Goal: Task Accomplishment & Management: Manage account settings

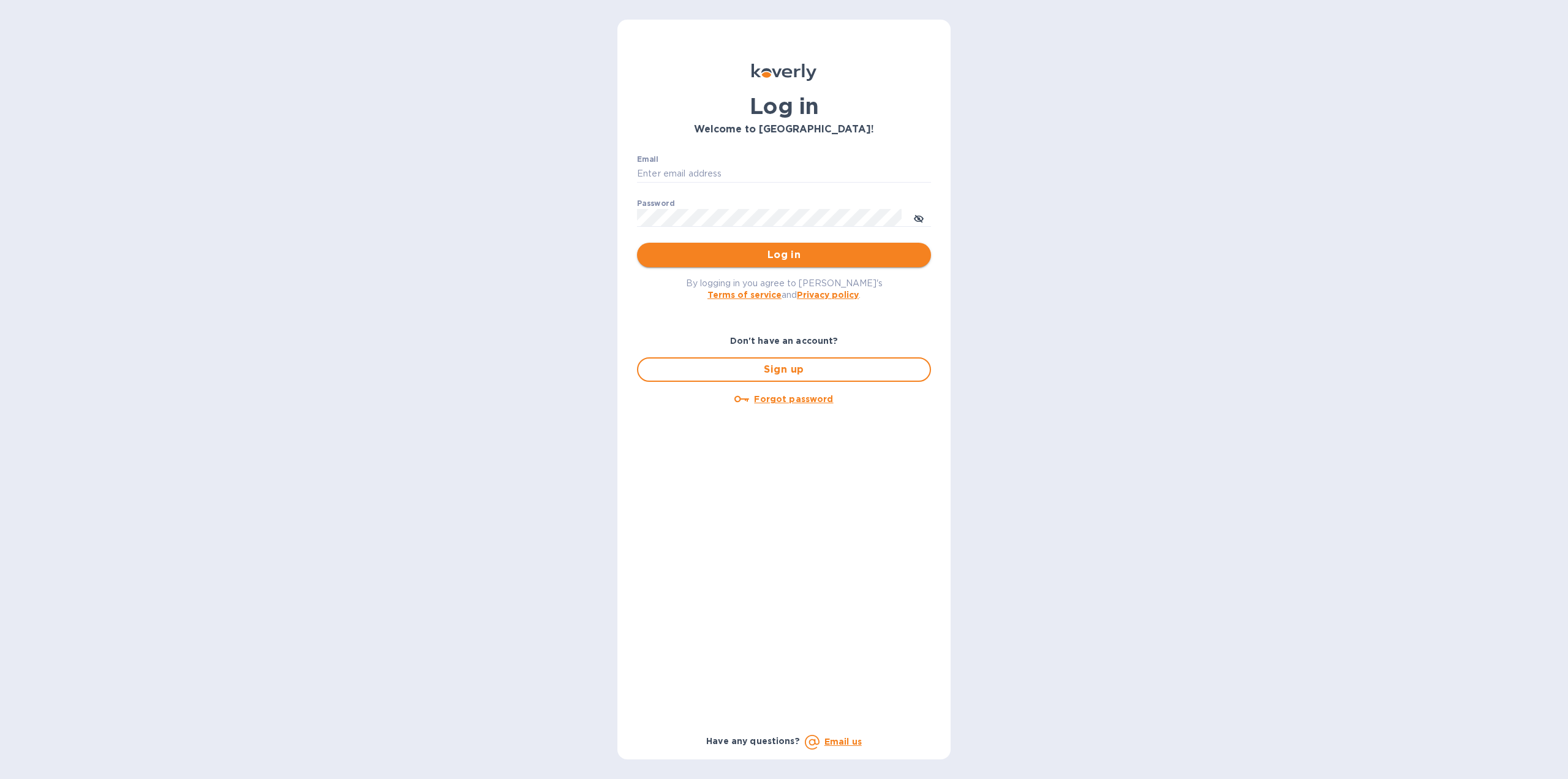
type input "[EMAIL_ADDRESS][DOMAIN_NAME]"
click at [752, 253] on span "Log in" at bounding box center [784, 254] width 275 height 15
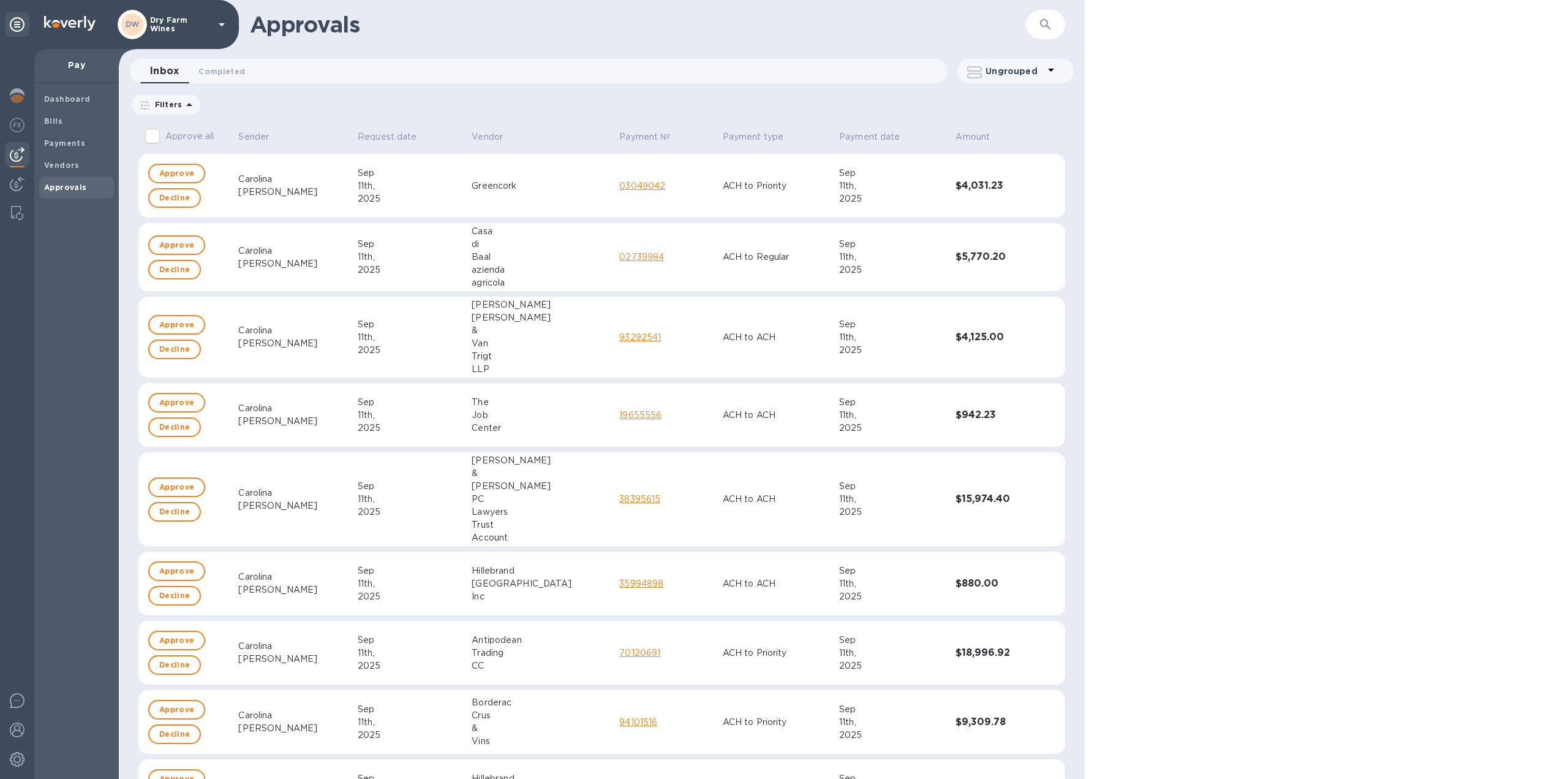
click at [148, 139] on input "Approve all" at bounding box center [152, 136] width 26 height 26
checkbox input "true"
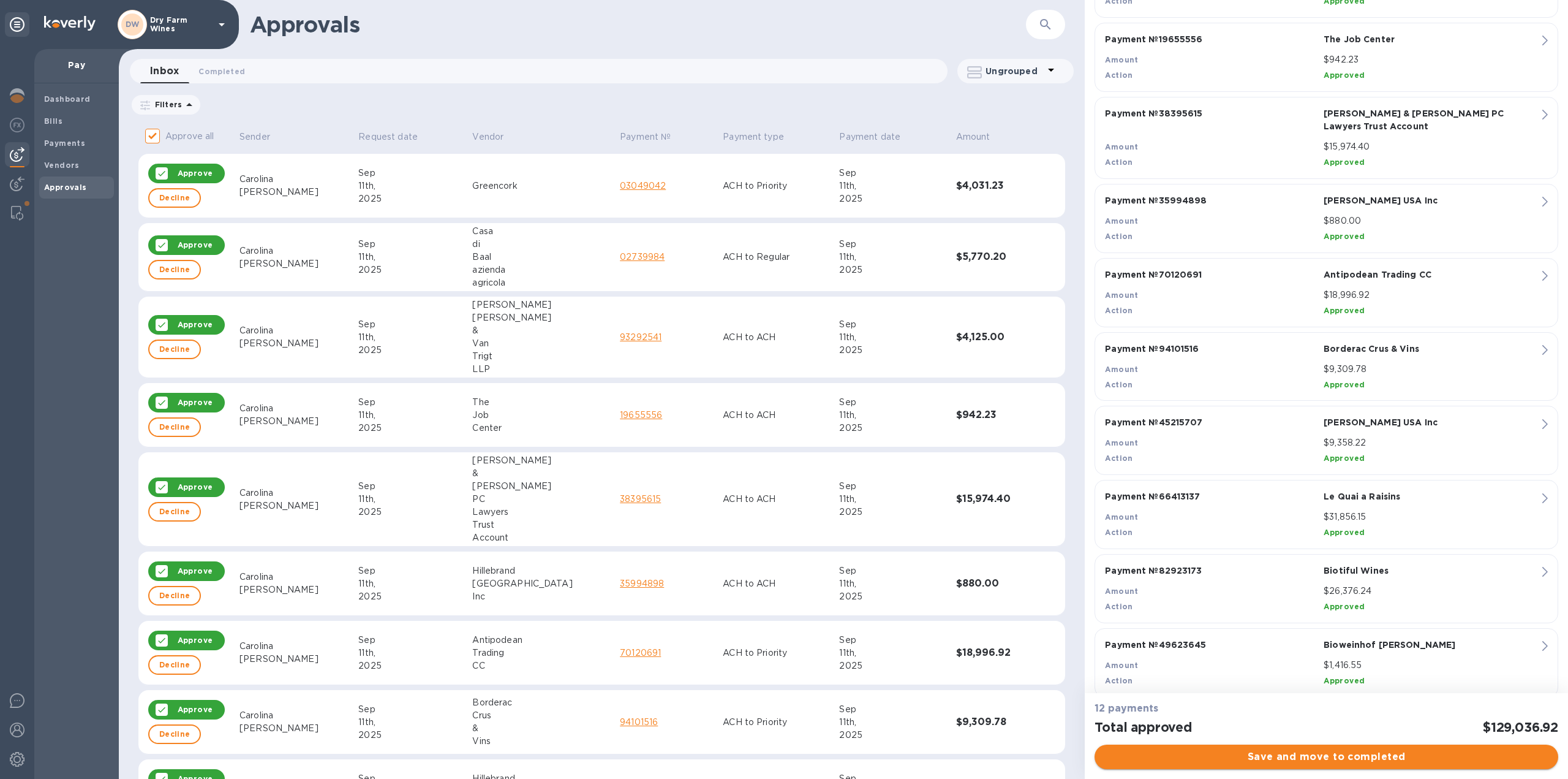
click at [1209, 754] on span "Save and move to completed" at bounding box center [1327, 757] width 444 height 15
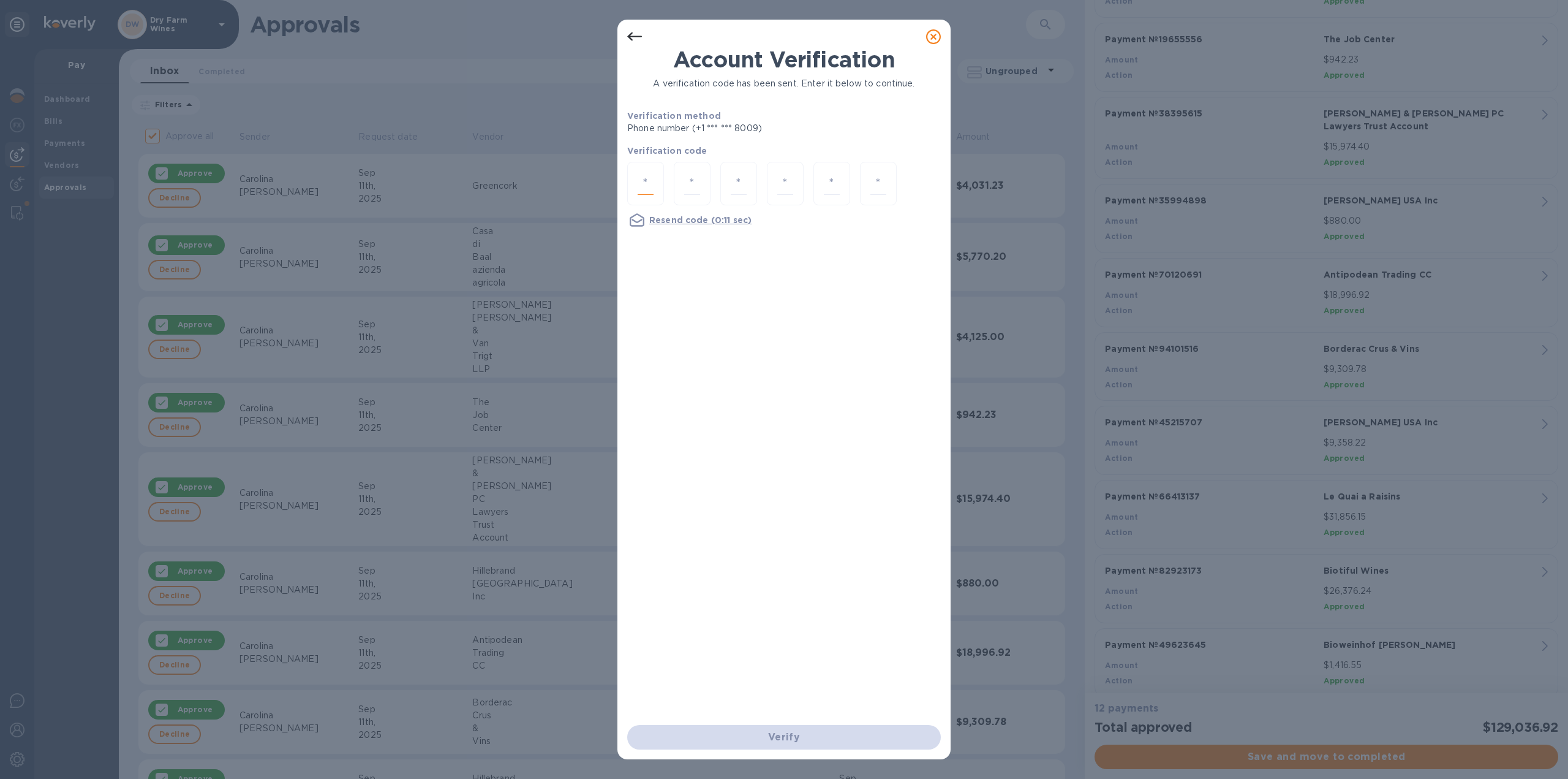
click at [651, 182] on input "number" at bounding box center [645, 183] width 16 height 22
type input "7"
type input "4"
type input "1"
type input "4"
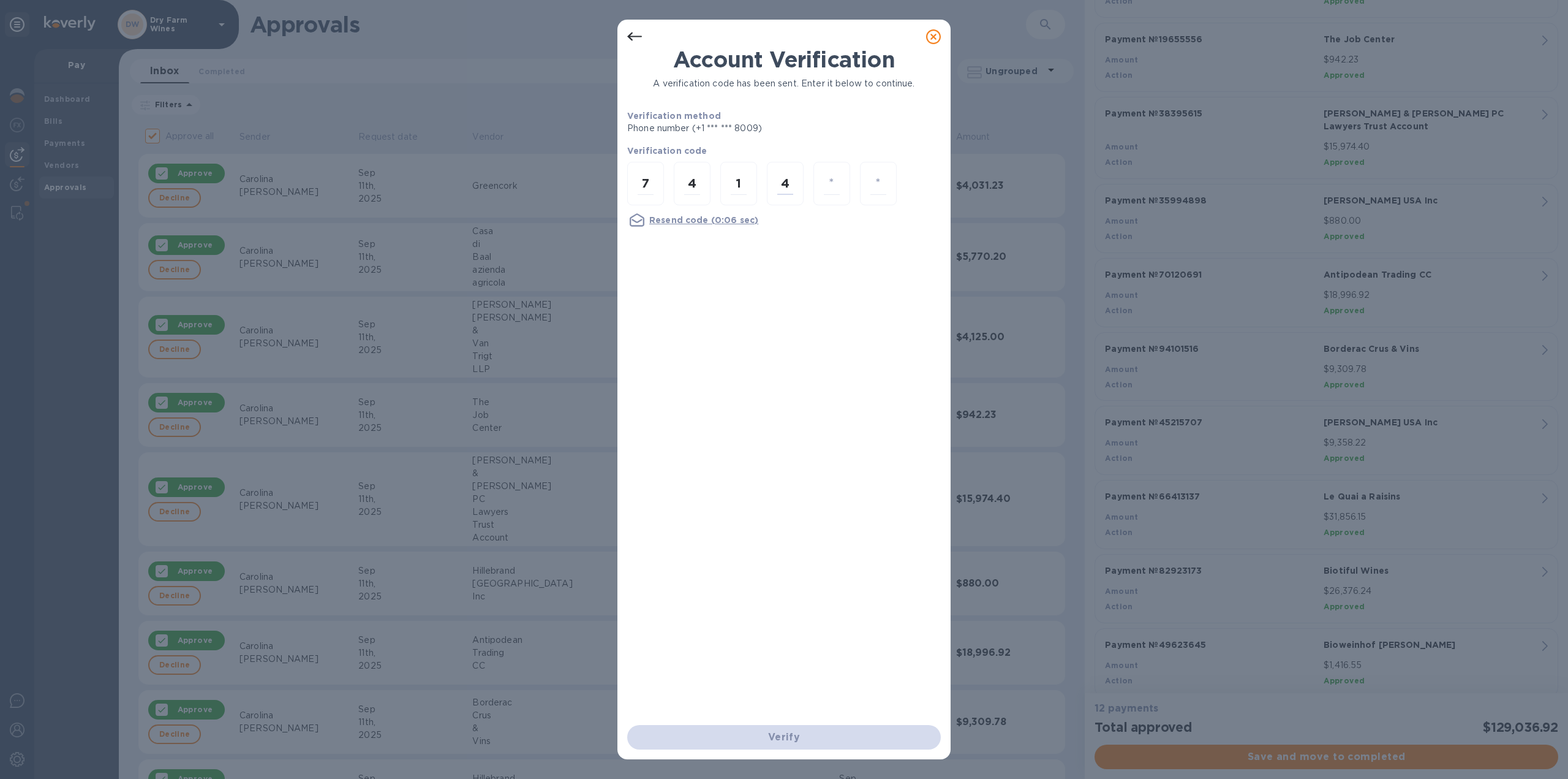
type input "0"
type input "1"
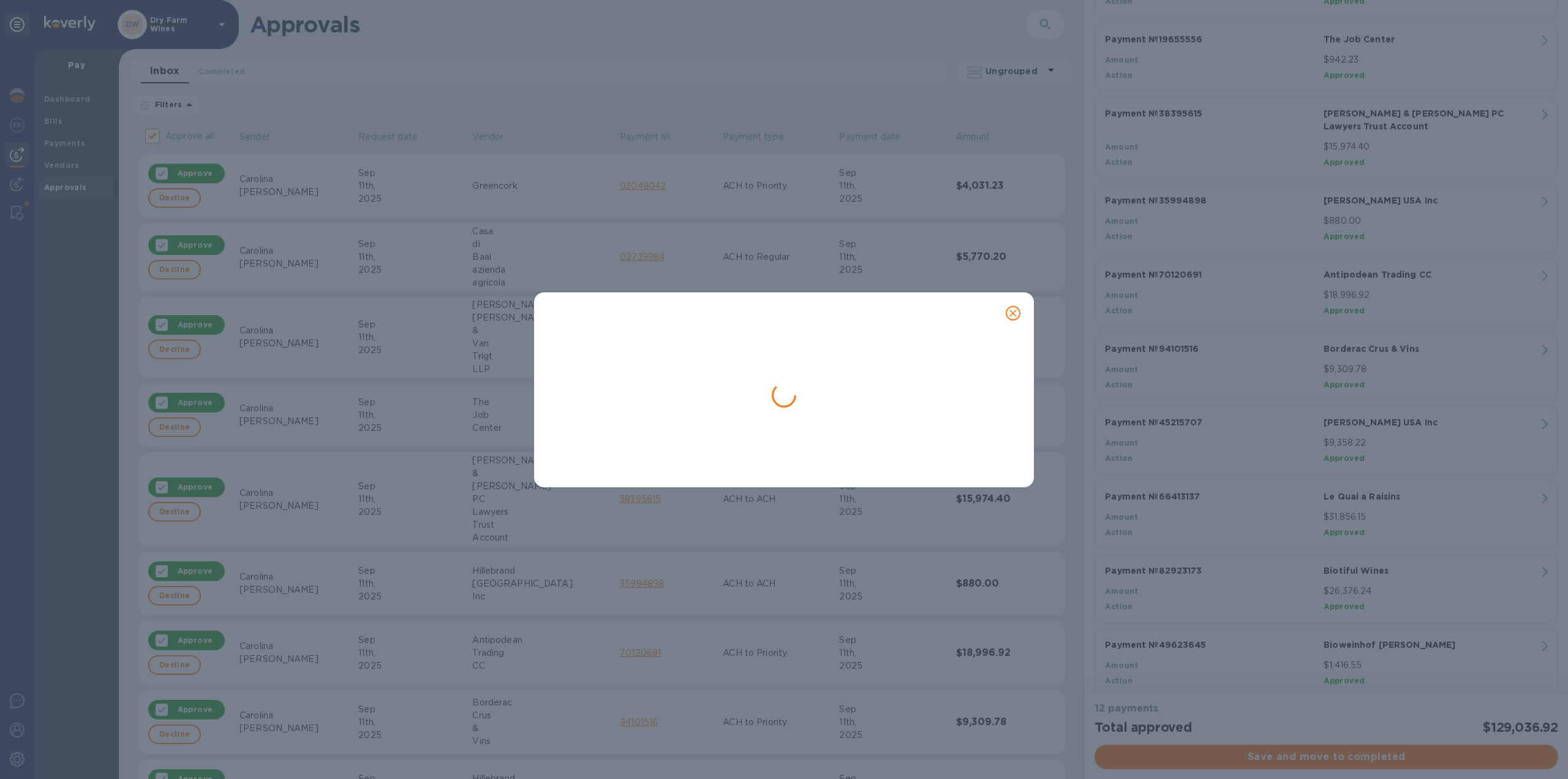
checkbox input "false"
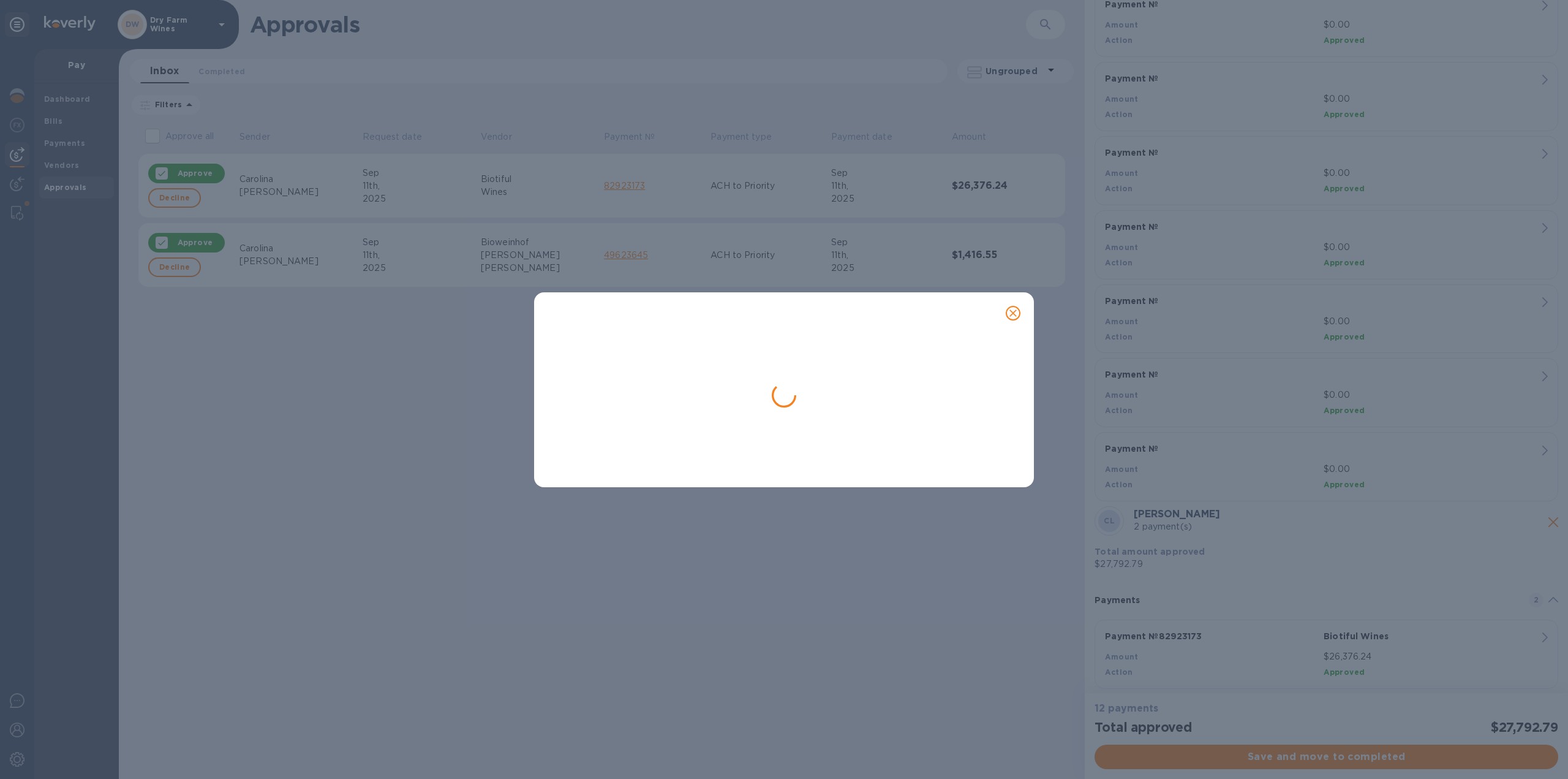
scroll to position [317, 0]
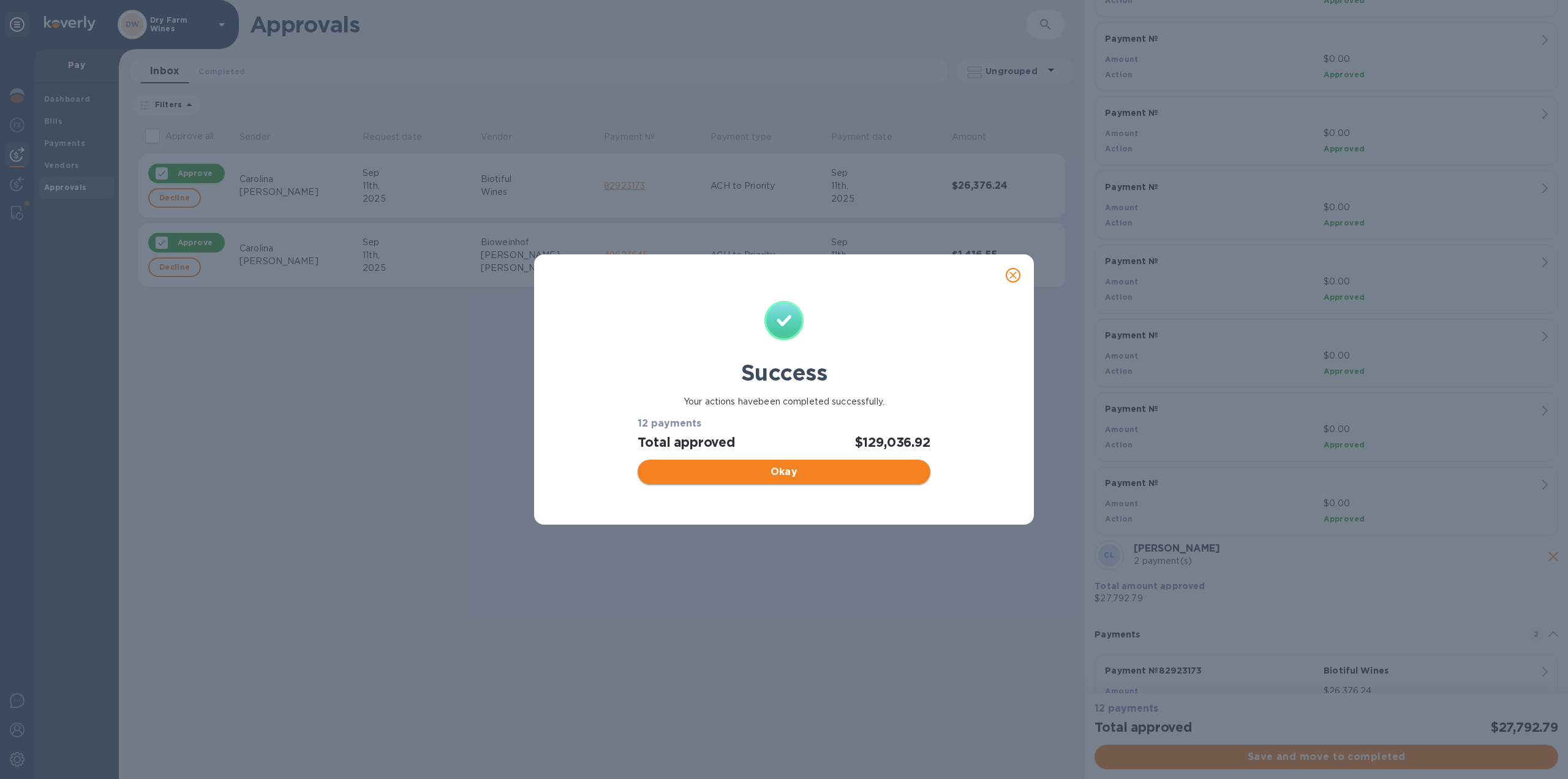
click at [778, 474] on span "Okay" at bounding box center [783, 471] width 273 height 15
